Goal: Task Accomplishment & Management: Complete application form

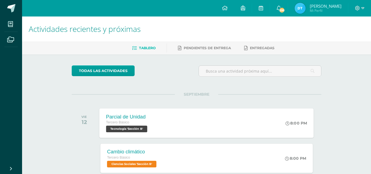
click at [134, 126] on span "Tecnología 'Sección B'" at bounding box center [126, 129] width 41 height 7
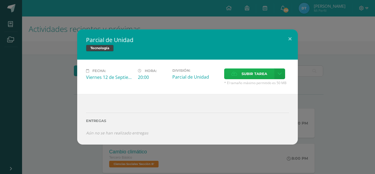
click at [250, 74] on span "Subir tarea" at bounding box center [254, 74] width 26 height 10
click at [0, 0] on input "Subir tarea" at bounding box center [0, 0] width 0 height 0
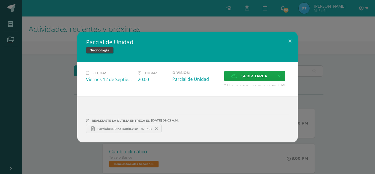
click at [125, 129] on span "ParcialU41-DinaTautiu.xlsx" at bounding box center [117, 129] width 46 height 4
click at [260, 73] on span "Subir tarea" at bounding box center [254, 76] width 26 height 10
click at [0, 0] on input "Subir tarea" at bounding box center [0, 0] width 0 height 0
click at [193, 126] on link "ParcialU42-DinaTautiu.xlsx 19.66KB" at bounding box center [200, 128] width 75 height 9
click at [293, 39] on button at bounding box center [290, 41] width 16 height 19
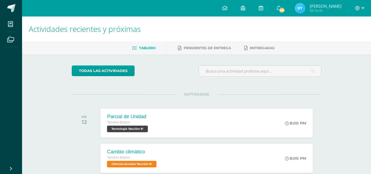
click at [305, 7] on img at bounding box center [299, 8] width 11 height 11
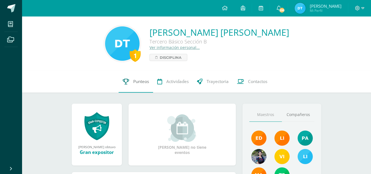
click at [145, 78] on link "Punteos" at bounding box center [135, 82] width 34 height 22
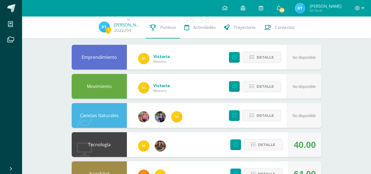
scroll to position [42, 0]
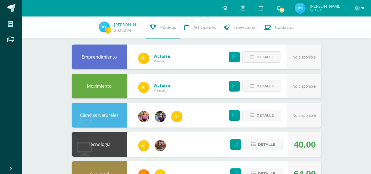
click at [361, 10] on span at bounding box center [359, 8] width 9 height 6
click at [344, 38] on span "Cerrar sesión" at bounding box center [345, 37] width 25 height 5
